Goal: Transaction & Acquisition: Register for event/course

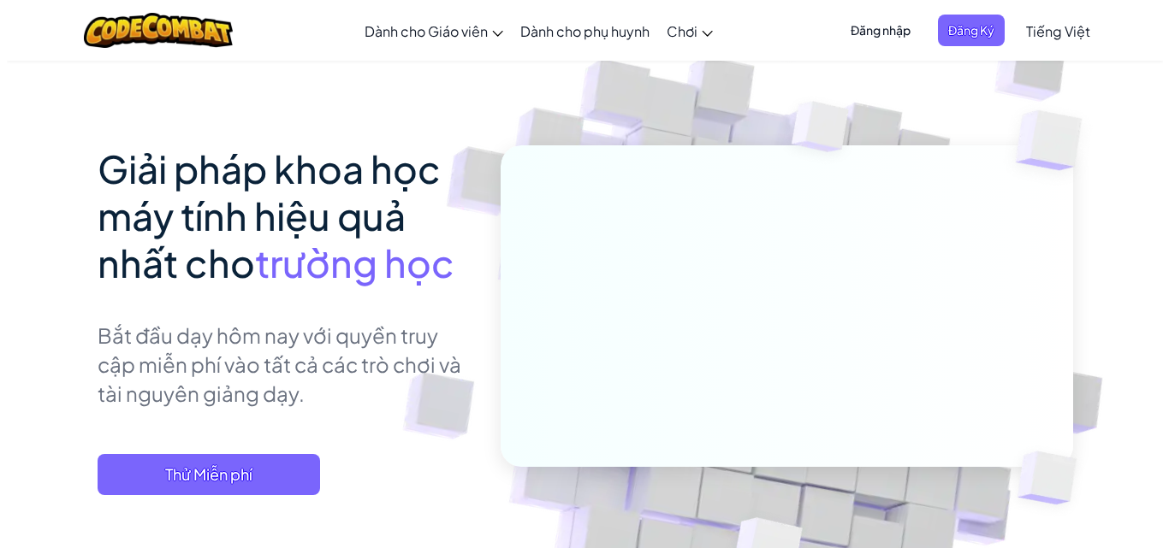
scroll to position [342, 0]
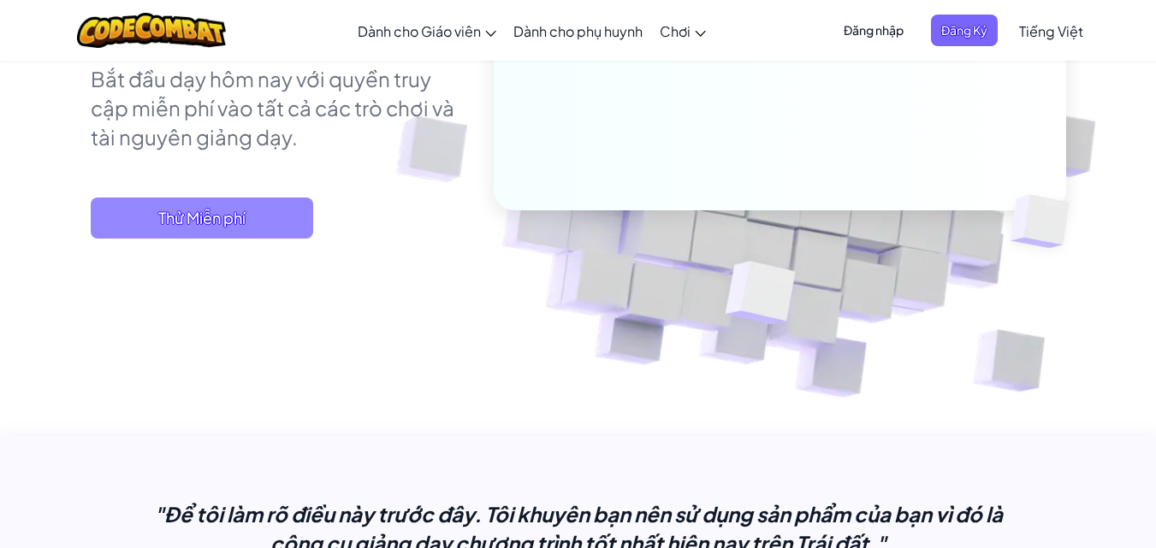
click at [214, 207] on span "Thử Miễn phí" at bounding box center [202, 218] width 222 height 41
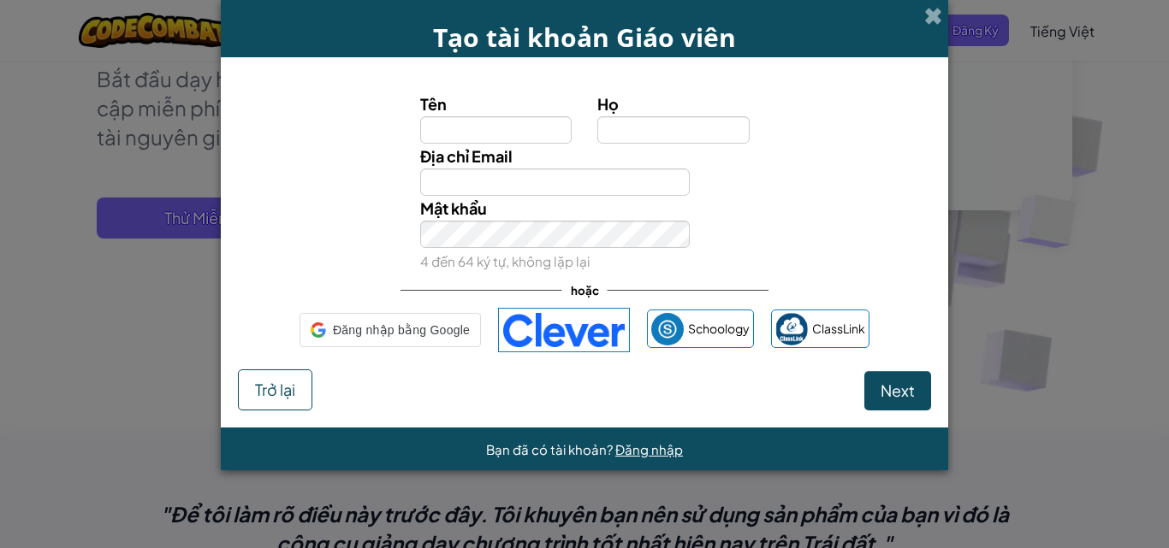
click at [1133, 263] on div "Tạo tài khoản Giáo viên Tên Họ Địa chỉ Email Mật khẩu 4 đến 64 ký tự, không lặp…" at bounding box center [584, 274] width 1169 height 548
drag, startPoint x: 1068, startPoint y: 117, endPoint x: 1050, endPoint y: 90, distance: 32.3
click at [1067, 116] on div "Tạo tài khoản Giáo viên Tên Họ Địa chỉ Email Mật khẩu 4 đến 64 ký tự, không lặp…" at bounding box center [584, 274] width 1169 height 548
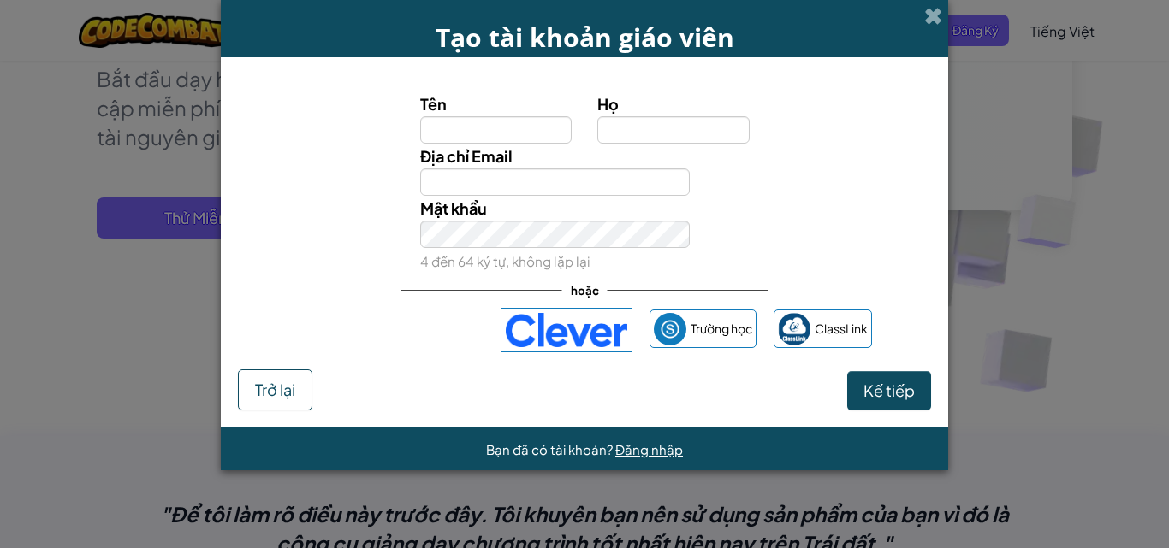
click at [922, 15] on div "Tạo tài khoản giáo viên" at bounding box center [584, 28] width 727 height 57
click at [932, 12] on span at bounding box center [933, 16] width 18 height 18
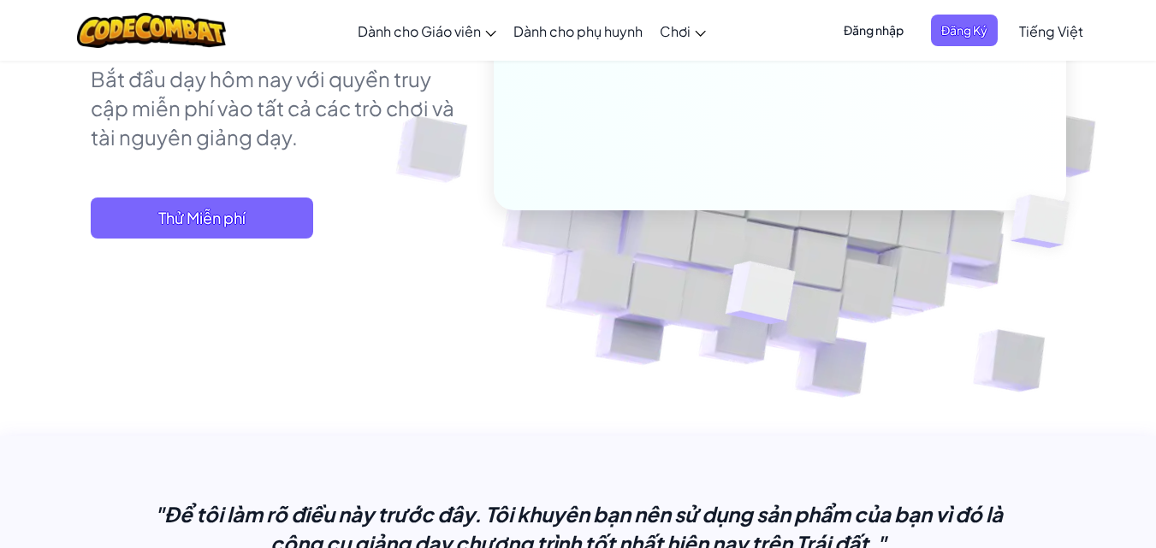
click at [896, 29] on font "Đăng nhập" at bounding box center [873, 29] width 60 height 15
